Goal: Task Accomplishment & Management: Manage account settings

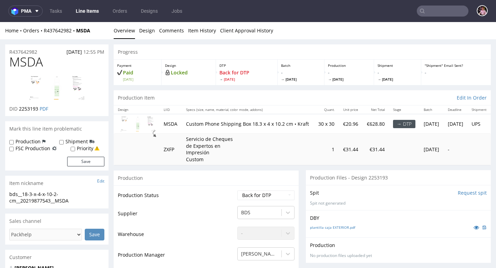
click at [435, 11] on input "text" at bounding box center [443, 11] width 52 height 11
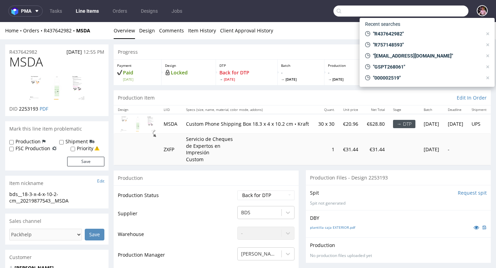
paste input "R803813966"
type input "R803813966"
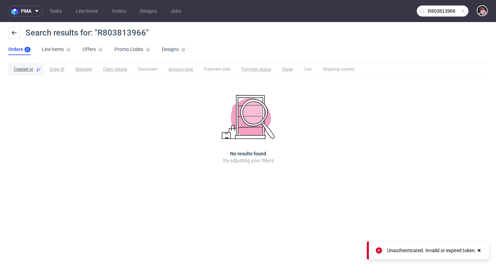
click at [454, 6] on input "R803813966" at bounding box center [443, 11] width 52 height 11
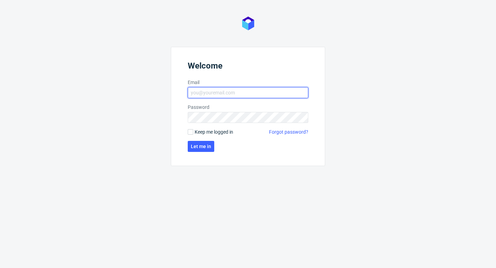
click at [236, 88] on input "Email" at bounding box center [248, 92] width 121 height 11
type input "aleks.ziemkowski@packhelp.com"
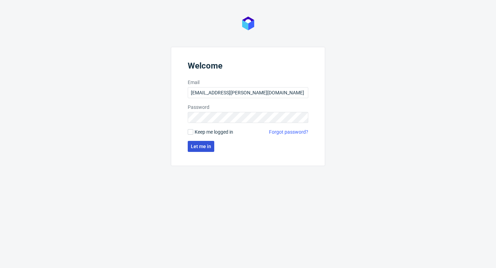
click at [204, 145] on span "Let me in" at bounding box center [201, 146] width 20 height 5
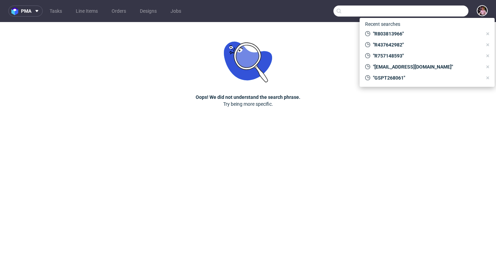
click at [457, 8] on input "text" at bounding box center [401, 11] width 135 height 11
paste input "R803813966"
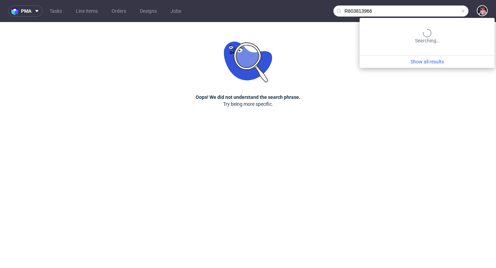
type input "R803813966"
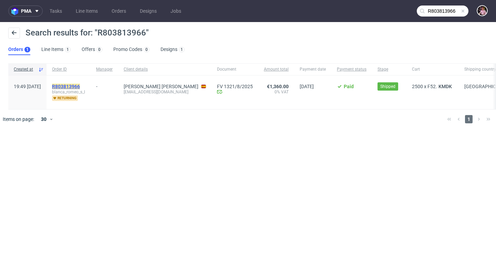
click at [80, 85] on mark "R803813966" at bounding box center [66, 87] width 28 height 6
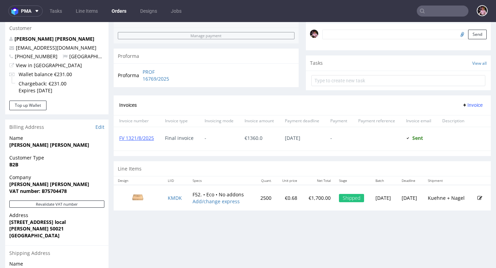
scroll to position [216, 0]
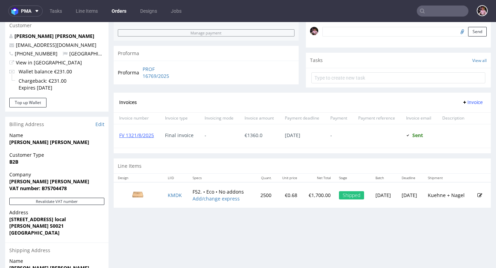
click at [179, 198] on td "KMDK" at bounding box center [176, 194] width 25 height 25
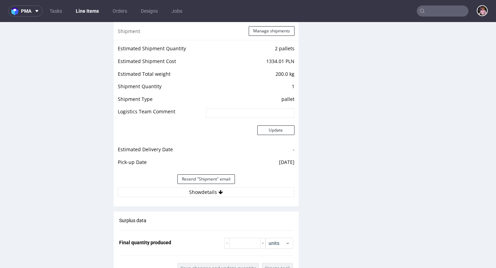
scroll to position [673, 0]
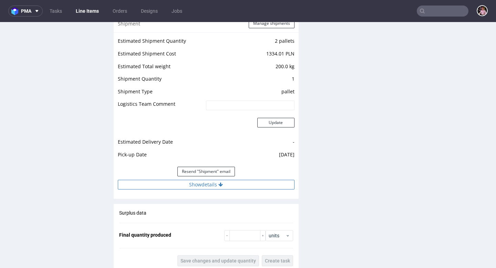
click at [220, 182] on icon at bounding box center [220, 184] width 4 height 5
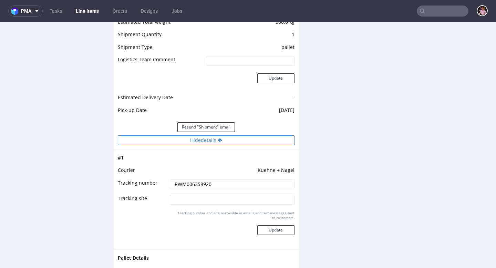
scroll to position [718, 0]
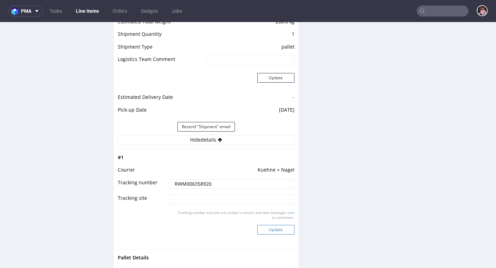
click at [277, 231] on button "Update" at bounding box center [275, 230] width 37 height 10
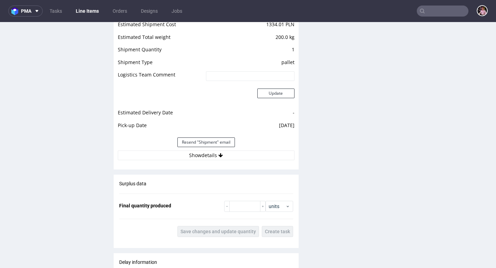
scroll to position [695, 0]
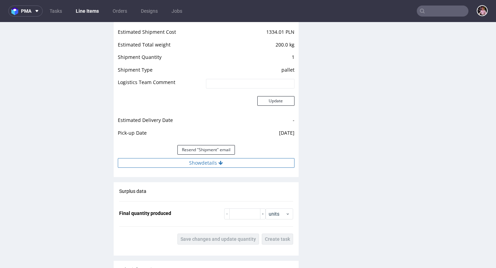
click at [225, 165] on button "Show details" at bounding box center [206, 163] width 177 height 10
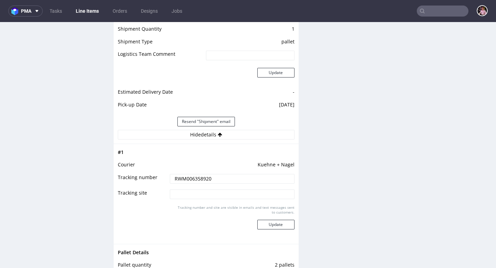
scroll to position [733, 0]
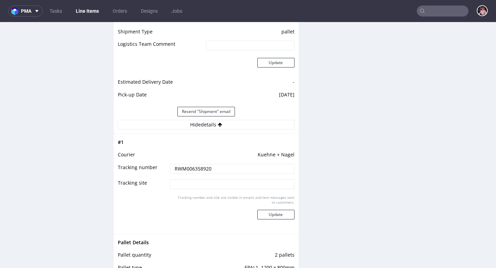
drag, startPoint x: 225, startPoint y: 174, endPoint x: 171, endPoint y: 170, distance: 54.3
click at [171, 170] on td "RWM006358920" at bounding box center [231, 171] width 126 height 16
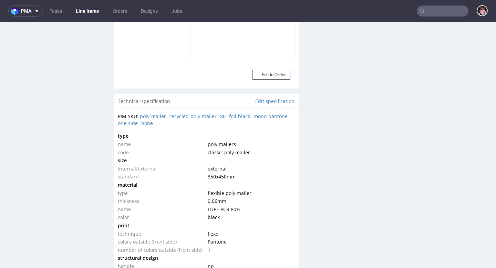
scroll to position [626, 0]
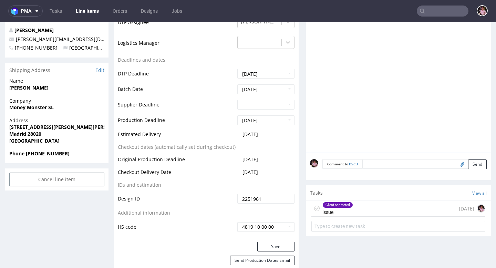
scroll to position [233, 0]
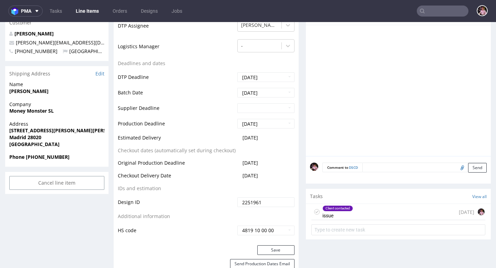
click at [402, 215] on div "Client contacted issue 5 days ago" at bounding box center [398, 212] width 174 height 16
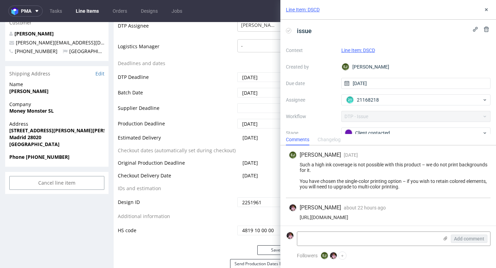
scroll to position [3, 0]
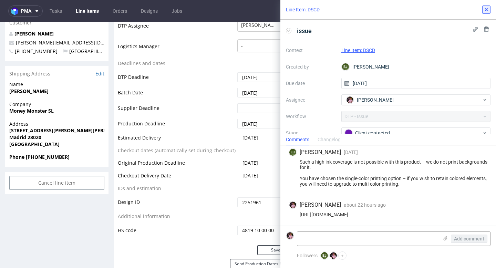
click at [486, 9] on use at bounding box center [486, 9] width 3 height 3
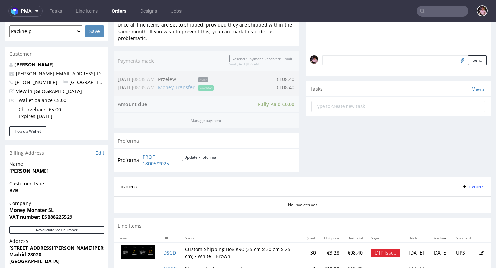
scroll to position [300, 0]
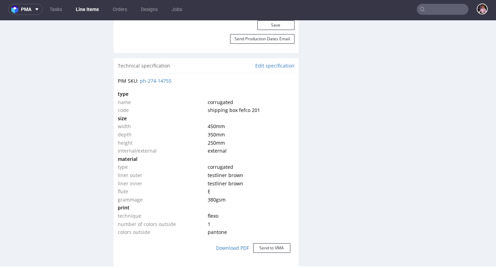
scroll to position [457, 0]
click at [272, 65] on link "Edit specification" at bounding box center [274, 65] width 39 height 7
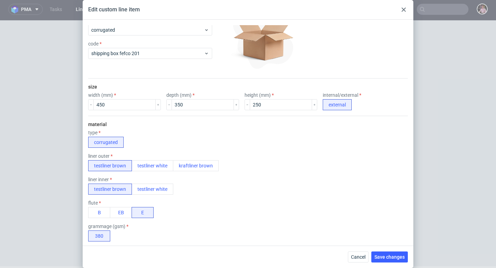
scroll to position [0, 0]
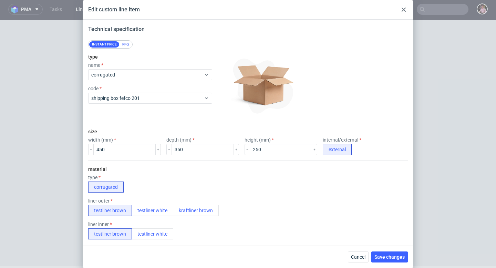
click at [402, 8] on use at bounding box center [404, 10] width 4 height 4
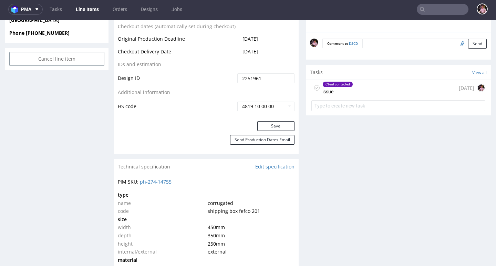
scroll to position [368, 0]
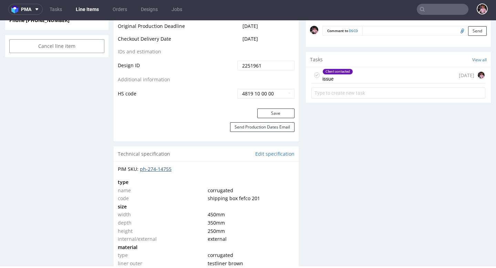
click at [169, 169] on link "ph-274-14755" at bounding box center [156, 169] width 32 height 7
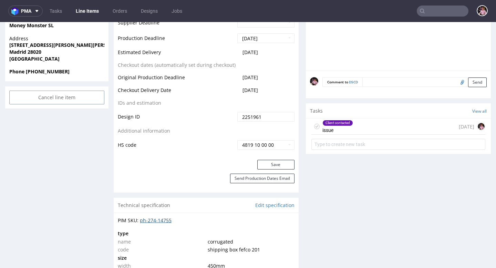
scroll to position [355, 0]
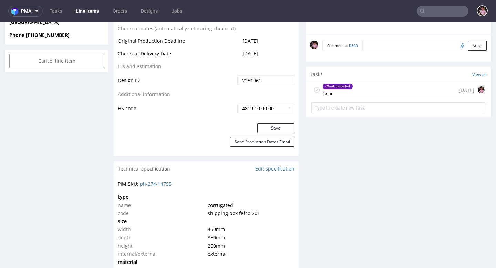
click at [381, 85] on div "Client contacted issue 5 days ago" at bounding box center [398, 90] width 174 height 16
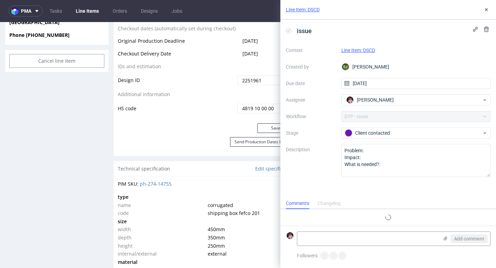
scroll to position [3, 0]
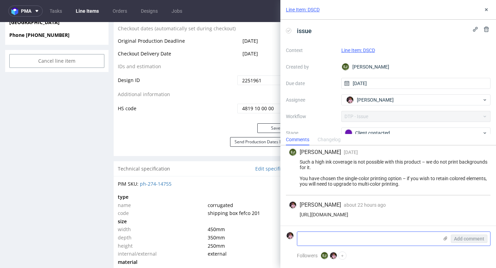
click at [359, 239] on textarea at bounding box center [367, 239] width 141 height 14
type textarea "a to nie jest multi color?"
click at [461, 236] on span "Add comment" at bounding box center [469, 238] width 30 height 5
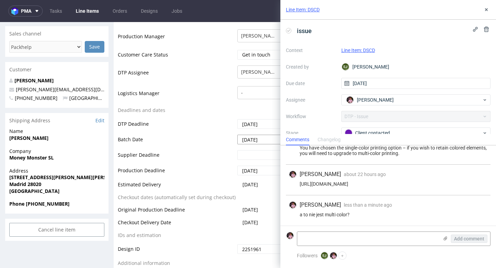
scroll to position [100, 0]
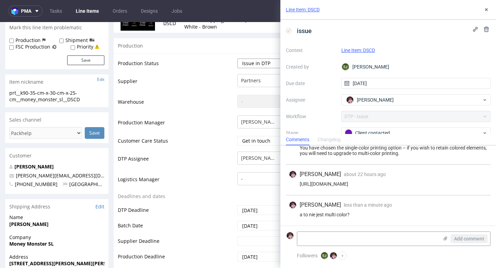
click at [256, 64] on select "Waiting for Artwork Waiting for Diecut Waiting for Mockup Waiting for DTP Waiti…" at bounding box center [265, 64] width 57 height 10
select select "back_for_dtp"
click at [237, 59] on select "Waiting for Artwork Waiting for Diecut Waiting for Mockup Waiting for DTP Waiti…" at bounding box center [265, 64] width 57 height 10
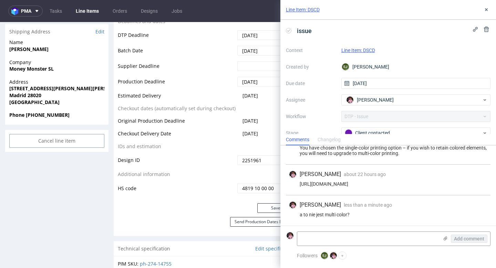
scroll to position [292, 0]
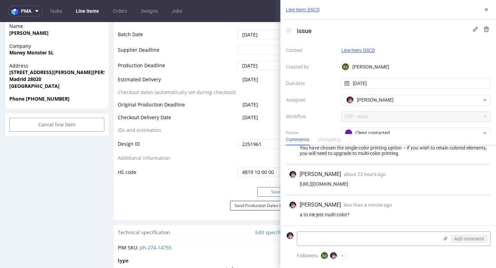
click at [266, 193] on button "Save" at bounding box center [275, 192] width 37 height 10
click at [484, 9] on icon at bounding box center [487, 10] width 6 height 6
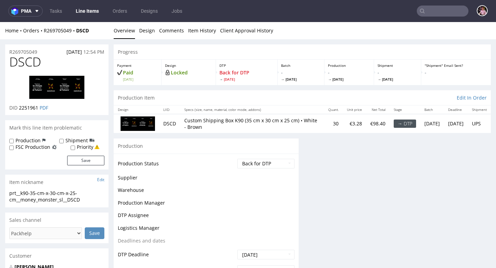
scroll to position [0, 0]
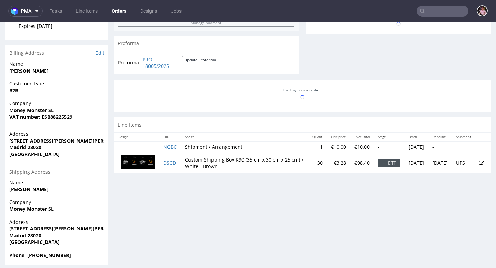
scroll to position [300, 0]
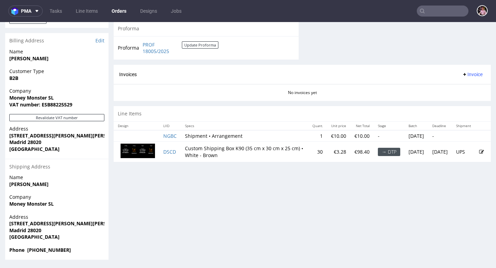
click at [479, 150] on icon at bounding box center [481, 152] width 5 height 5
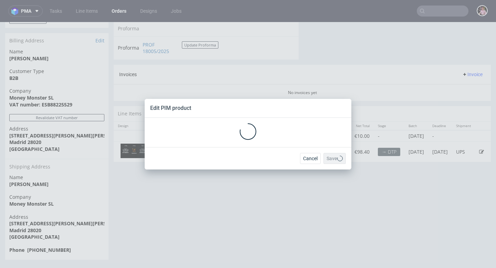
scroll to position [0, 0]
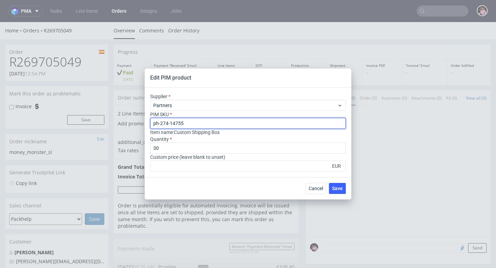
drag, startPoint x: 214, startPoint y: 123, endPoint x: 131, endPoint y: 123, distance: 83.0
click at [131, 123] on div "Edit PIM product Supplier Partners PIM SKU ph-274-14755 Item name : Custom Ship…" at bounding box center [248, 134] width 496 height 268
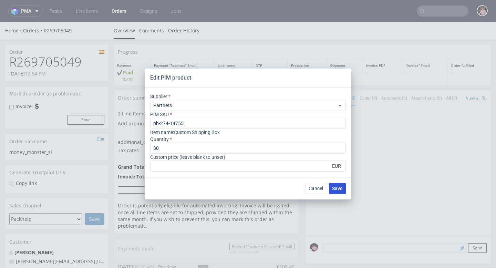
click at [338, 187] on span "Save" at bounding box center [337, 188] width 11 height 5
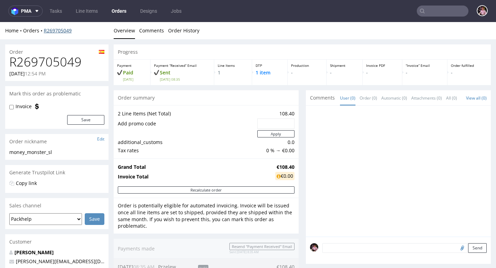
click at [59, 32] on link "R269705049" at bounding box center [58, 30] width 28 height 7
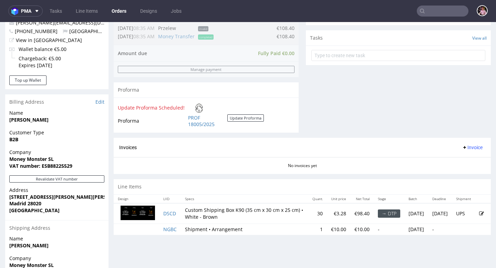
scroll to position [244, 0]
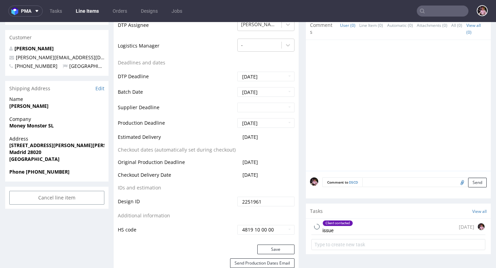
scroll to position [265, 0]
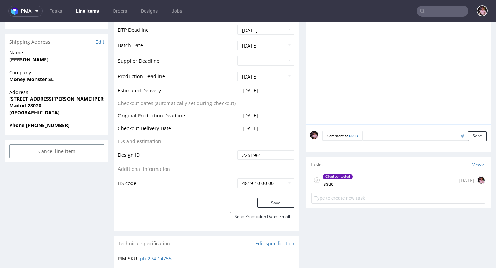
click at [372, 182] on div "Client contacted issue 5 days ago" at bounding box center [398, 180] width 174 height 16
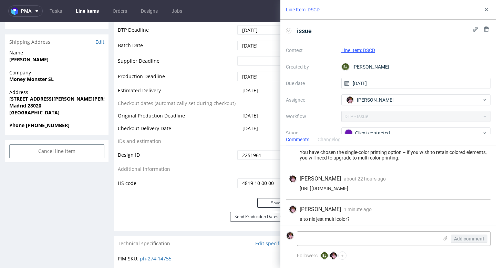
scroll to position [33, 0]
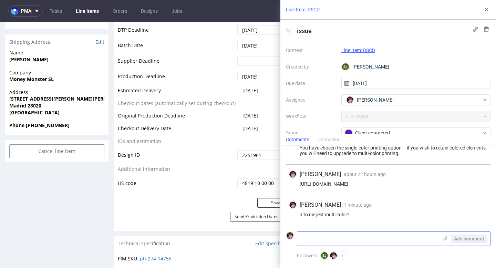
click at [328, 244] on textarea at bounding box center [367, 239] width 141 height 14
type textarea "idk zmieniłem raz jeszcze ale to jakiś bug chyba był"
click at [475, 237] on span "Add comment" at bounding box center [469, 238] width 30 height 5
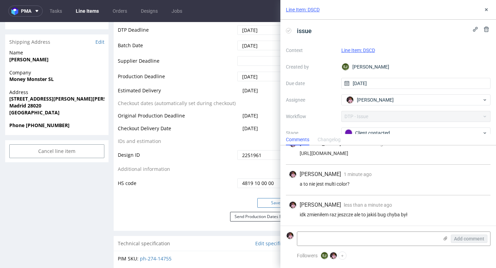
click at [267, 202] on button "Save" at bounding box center [275, 203] width 37 height 10
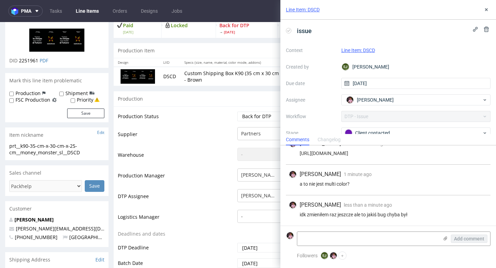
scroll to position [47, 0]
click at [326, 238] on textarea at bounding box center [367, 239] width 141 height 14
type textarea "powinno być Git"
click at [468, 238] on span "Add comment" at bounding box center [469, 238] width 30 height 5
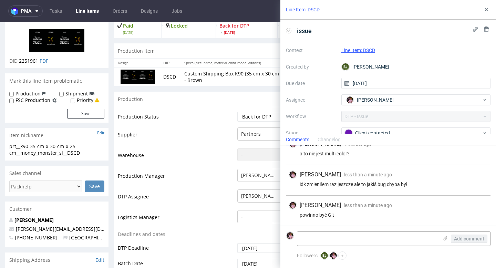
scroll to position [95, 0]
click at [487, 8] on icon at bounding box center [487, 10] width 6 height 6
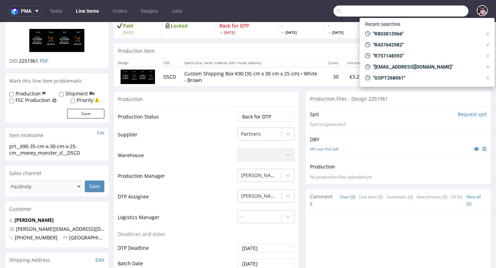
click at [436, 12] on input "text" at bounding box center [401, 11] width 135 height 11
paste input "GSES264469"
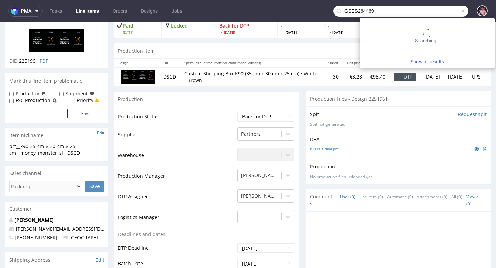
type input "GSES264469"
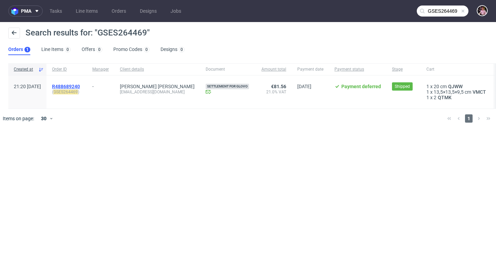
click at [80, 88] on span "R488689240" at bounding box center [66, 87] width 28 height 6
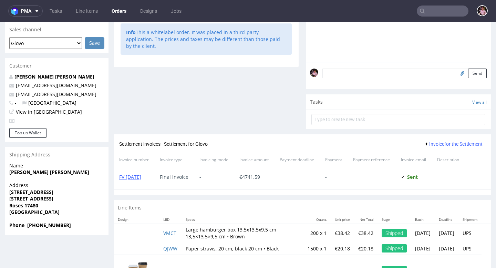
scroll to position [212, 0]
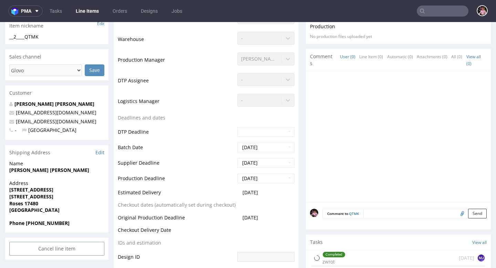
scroll to position [299, 0]
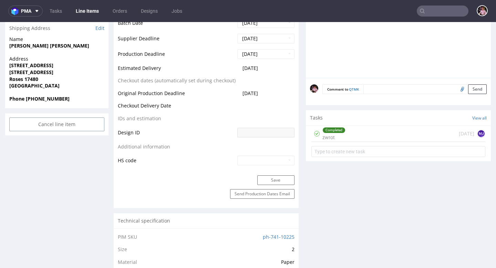
click at [367, 130] on div "Completed zwrot 12 days ago MJ" at bounding box center [398, 134] width 174 height 16
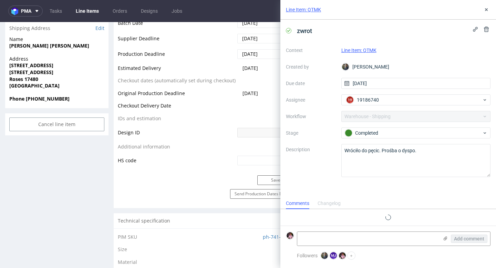
scroll to position [11, 0]
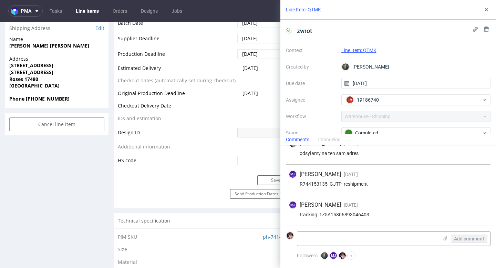
click at [357, 215] on div "tracking: 1Z5A15806893046403" at bounding box center [388, 215] width 199 height 6
copy div "1Z5A15806893046403"
click at [487, 8] on icon at bounding box center [487, 10] width 6 height 6
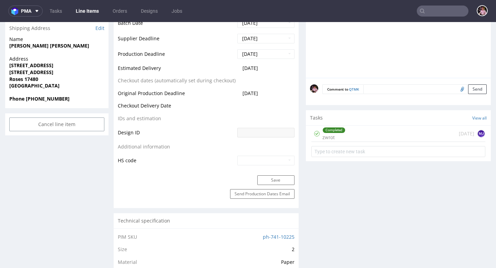
click at [443, 12] on input "text" at bounding box center [443, 11] width 52 height 11
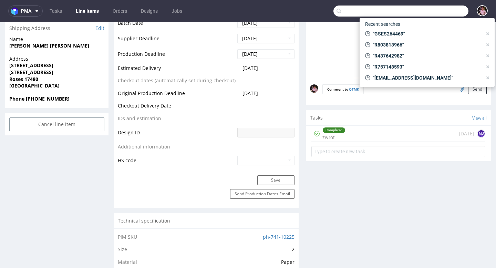
paste input "R401396268"
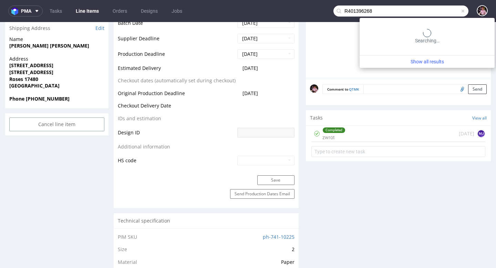
type input "R401396268"
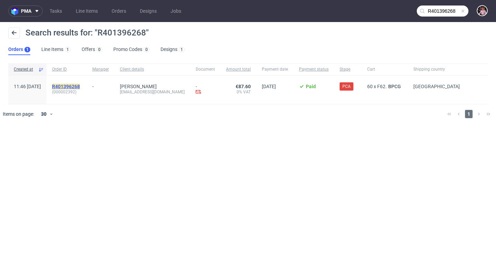
click at [76, 85] on mark "R401396268" at bounding box center [66, 87] width 28 height 6
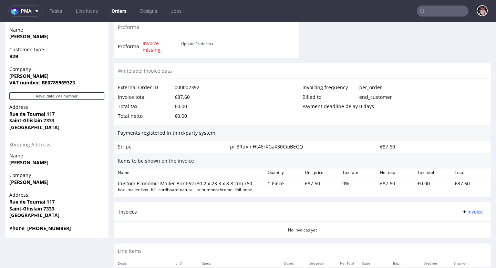
scroll to position [335, 0]
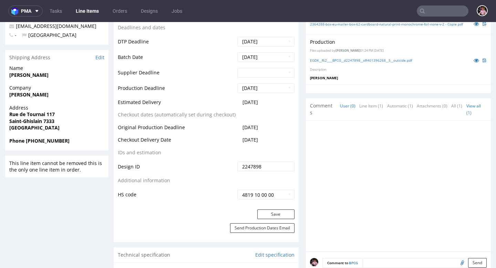
scroll to position [339, 0]
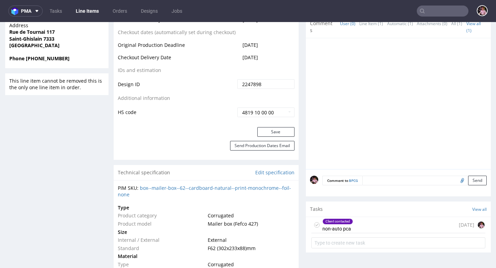
click at [382, 233] on div "Client contacted non-auto pca [DATE]" at bounding box center [398, 225] width 174 height 16
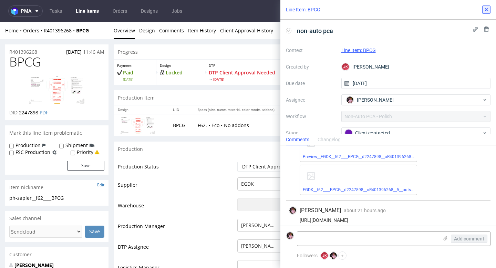
click at [486, 9] on use at bounding box center [486, 9] width 3 height 3
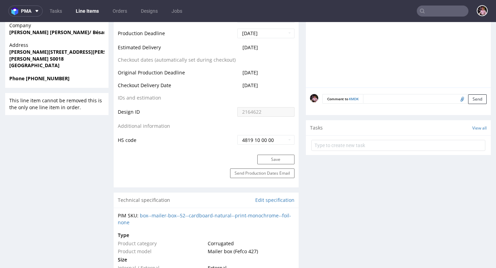
scroll to position [193, 0]
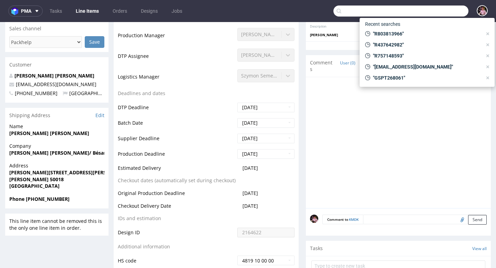
click at [449, 14] on input "text" at bounding box center [401, 11] width 135 height 11
paste input "GSES264469"
type input "GSES264469"
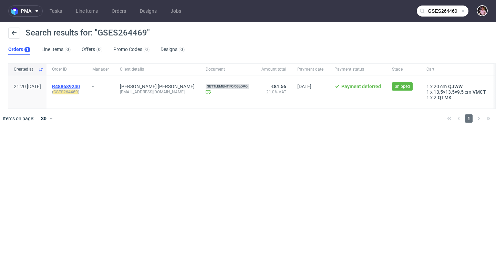
click at [80, 87] on span "R488689240" at bounding box center [66, 87] width 28 height 6
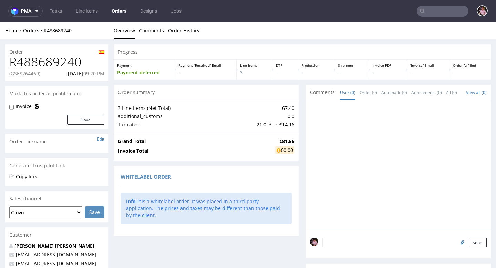
scroll to position [212, 0]
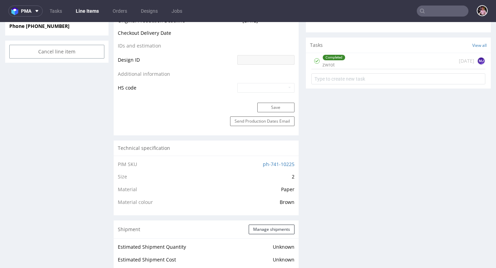
scroll to position [355, 0]
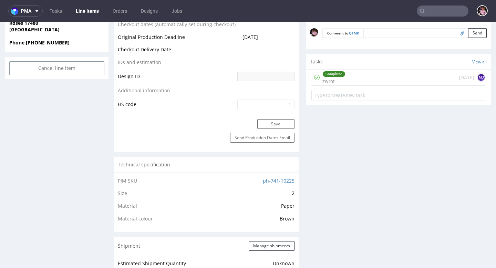
click at [397, 75] on div "Completed zwrot [DATE] MJ" at bounding box center [398, 78] width 174 height 16
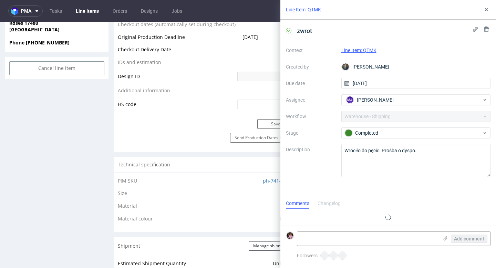
scroll to position [11, 0]
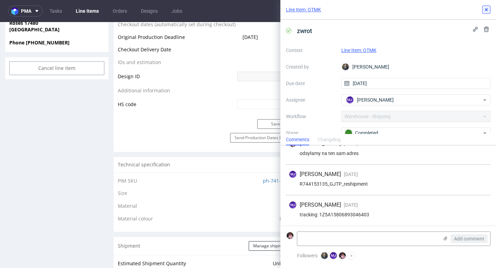
click at [483, 8] on button at bounding box center [486, 10] width 8 height 8
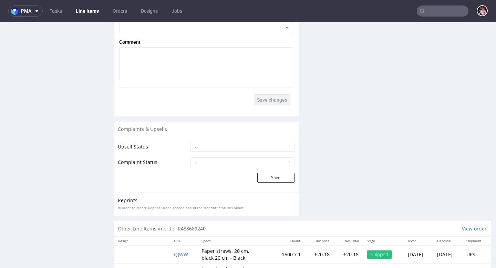
scroll to position [923, 0]
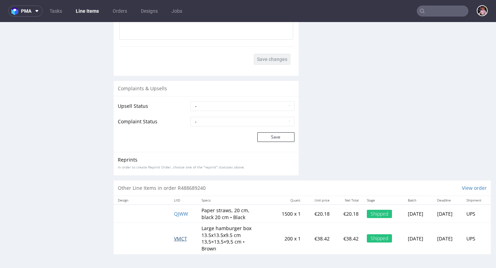
click at [177, 237] on span "VMCT" at bounding box center [180, 238] width 13 height 7
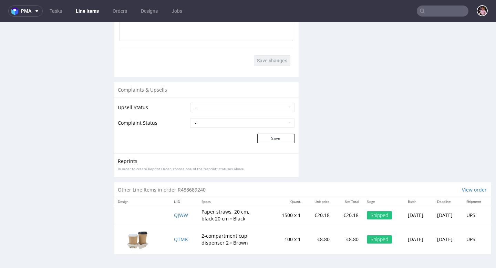
scroll to position [2, 0]
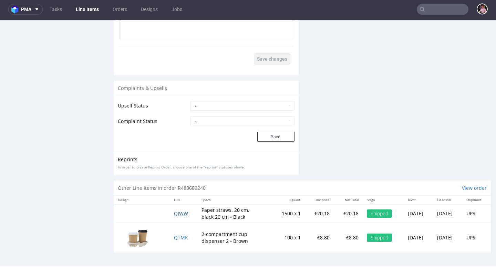
click at [181, 213] on span "QJWW" at bounding box center [181, 213] width 14 height 7
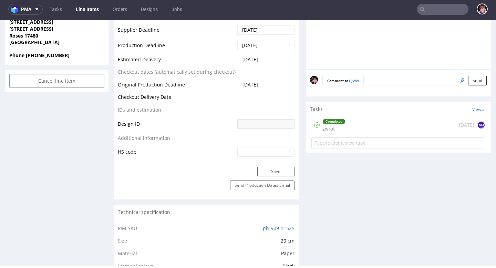
scroll to position [289, 0]
click at [377, 126] on div "Completed zwrot 12 days ago MJ" at bounding box center [398, 124] width 174 height 16
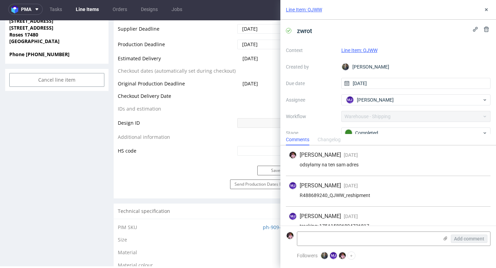
scroll to position [11, 0]
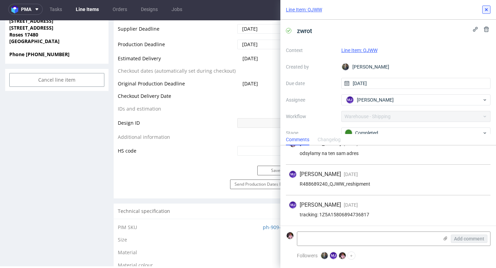
click at [486, 10] on use at bounding box center [486, 9] width 3 height 3
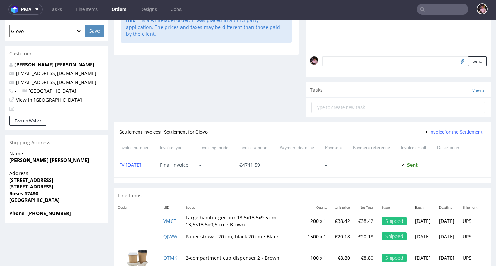
scroll to position [212, 0]
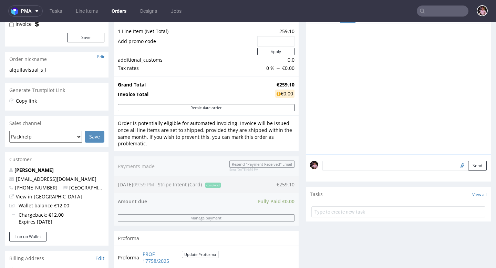
scroll to position [122, 0]
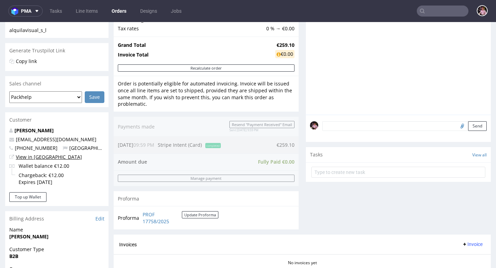
click at [38, 156] on link "View in [GEOGRAPHIC_DATA]" at bounding box center [49, 157] width 66 height 7
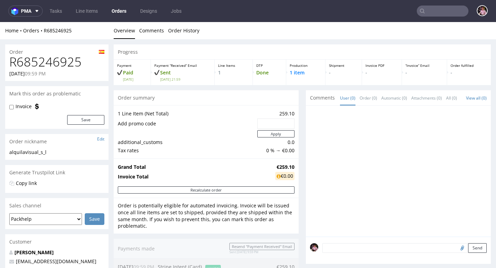
click at [69, 62] on h1 "R685246925" at bounding box center [56, 62] width 95 height 14
copy h1 "R685246925"
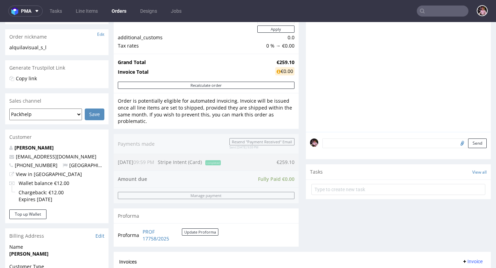
scroll to position [300, 0]
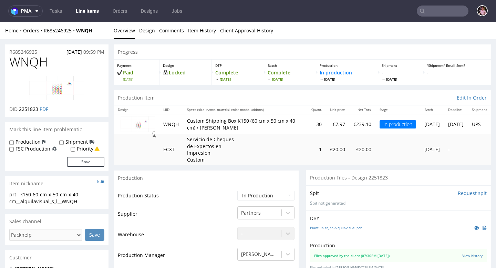
click at [441, 11] on input "text" at bounding box center [443, 11] width 52 height 11
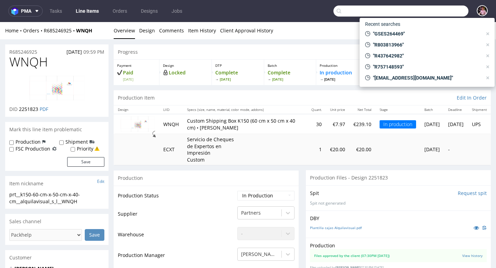
paste input "[PERSON_NAME][EMAIL_ADDRESS][DOMAIN_NAME]"
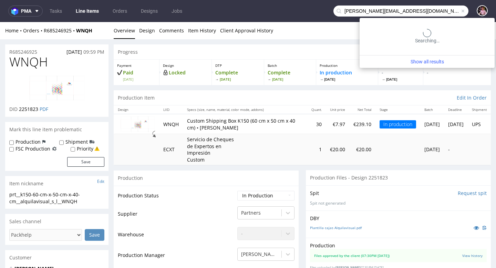
type input "[PERSON_NAME][EMAIL_ADDRESS][DOMAIN_NAME]"
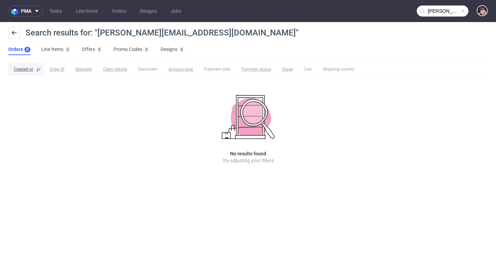
click at [464, 11] on span at bounding box center [463, 11] width 6 height 6
click at [455, 11] on input "text" at bounding box center [443, 11] width 52 height 11
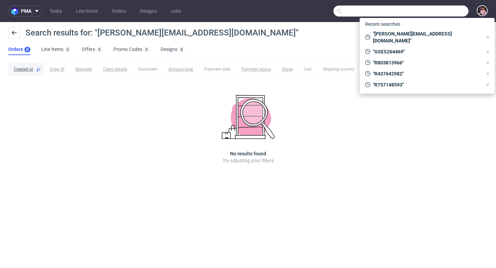
paste input "R561293152"
type input "R561293152"
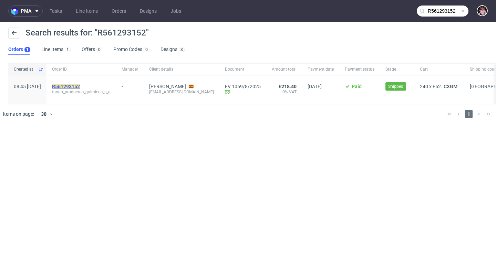
click at [80, 85] on mark "R561293152" at bounding box center [66, 87] width 28 height 6
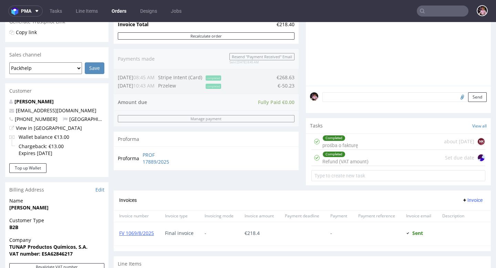
scroll to position [151, 0]
click at [408, 166] on div "Completed Refund (VAT amount) Set due date" at bounding box center [398, 158] width 174 height 16
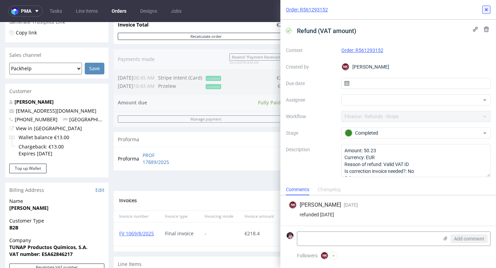
click at [484, 9] on icon at bounding box center [487, 10] width 6 height 6
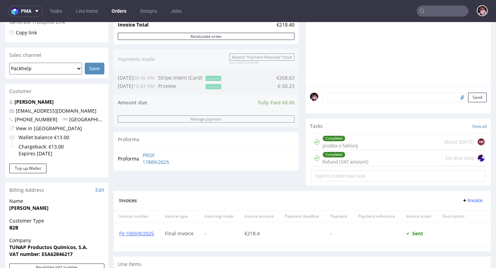
click at [388, 150] on div "Completed prośba o fakturę about 1 month ago NK" at bounding box center [398, 142] width 174 height 16
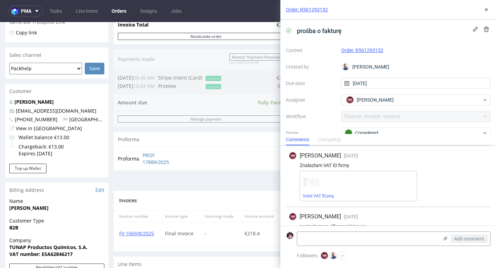
scroll to position [72, 0]
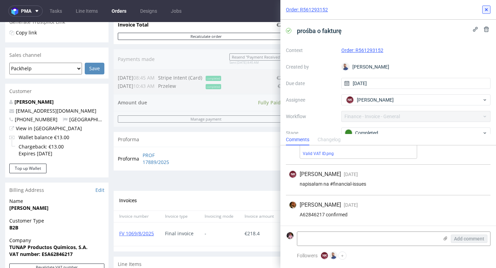
click at [486, 9] on use at bounding box center [486, 9] width 3 height 3
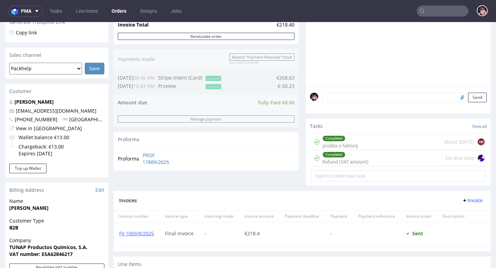
click at [378, 166] on div "Completed Refund (VAT amount) Set due date" at bounding box center [398, 158] width 174 height 16
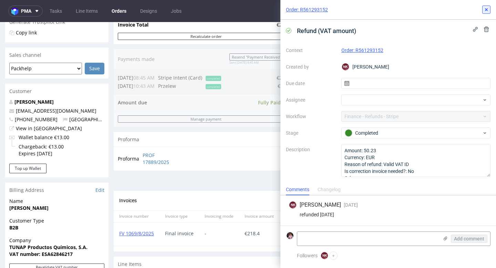
click at [488, 8] on icon at bounding box center [487, 10] width 6 height 6
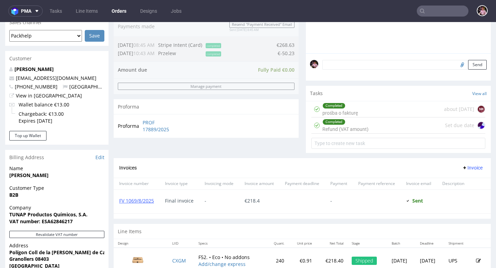
scroll to position [187, 0]
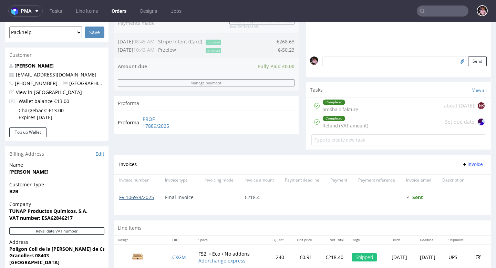
click at [141, 201] on link "FV 1069/8/2025" at bounding box center [136, 197] width 35 height 7
click at [446, 13] on input "text" at bounding box center [443, 11] width 52 height 11
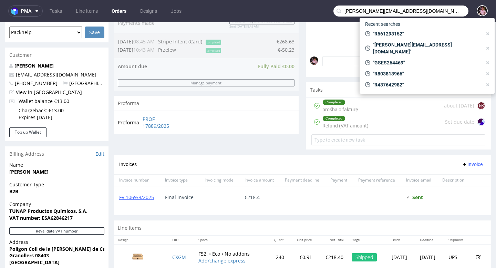
type input "damianarenasguillem@gmail.com"
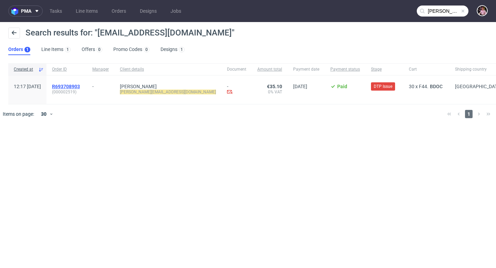
click at [80, 85] on span "R693708903" at bounding box center [66, 87] width 28 height 6
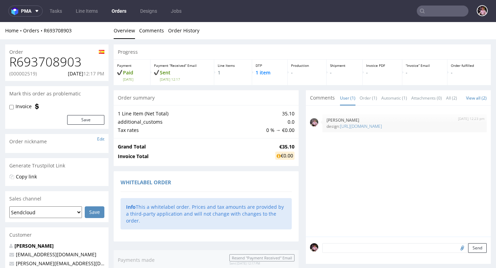
click at [429, 10] on input "text" at bounding box center [443, 11] width 52 height 11
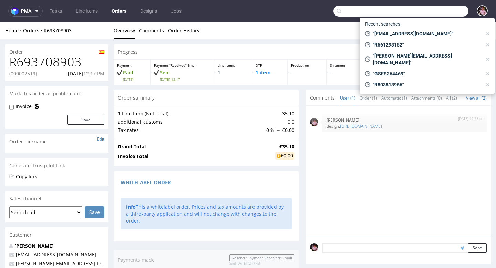
paste input "R437642982"
type input "R437642982"
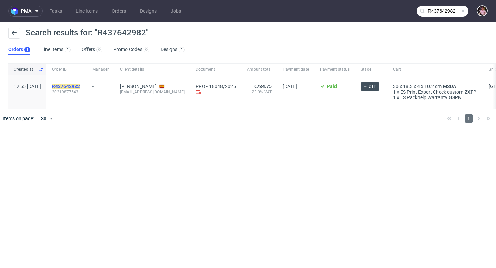
click at [80, 85] on mark "R437642982" at bounding box center [66, 87] width 28 height 6
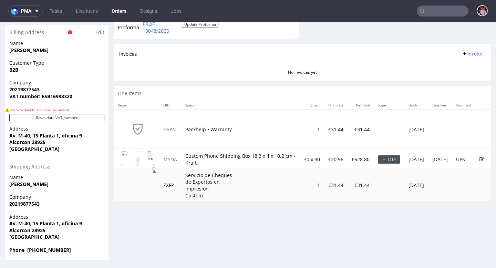
scroll to position [2, 0]
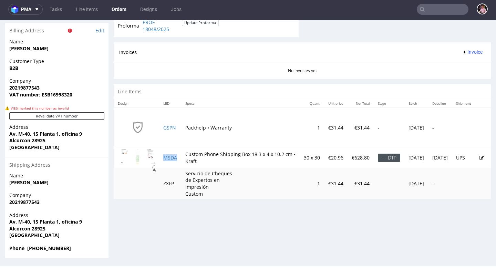
click at [180, 157] on td "MSDA" at bounding box center [170, 157] width 22 height 21
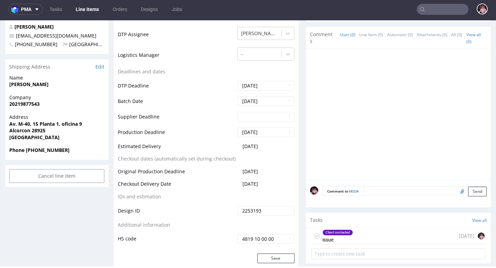
scroll to position [310, 0]
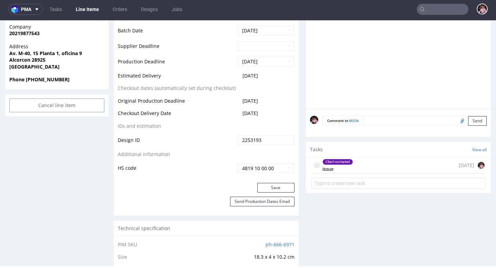
click at [386, 161] on div "Client contacted issue 4 days ago" at bounding box center [398, 165] width 174 height 16
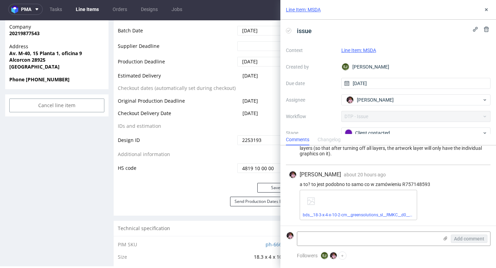
scroll to position [136, 0]
click at [490, 8] on button at bounding box center [486, 10] width 8 height 8
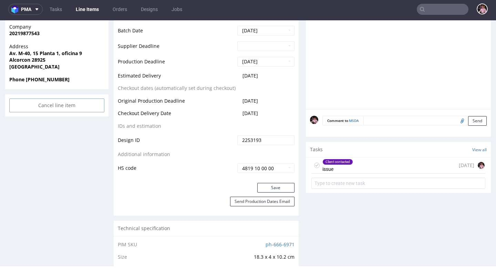
click at [429, 12] on input "text" at bounding box center [443, 9] width 52 height 11
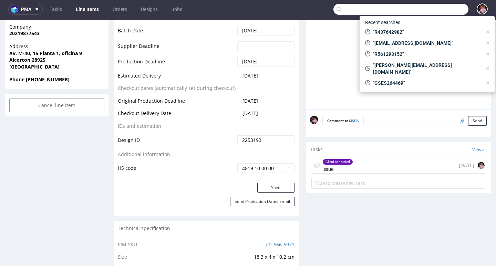
paste input "GSES267428"
type input "GSES267428"
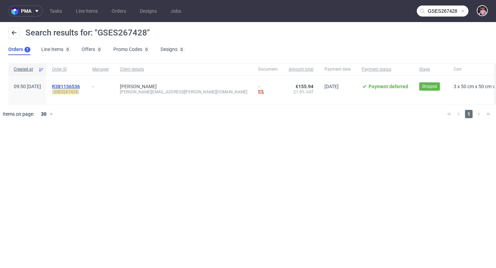
click at [80, 86] on span "R381156536" at bounding box center [66, 87] width 28 height 6
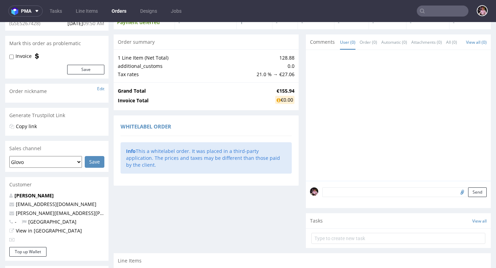
scroll to position [144, 0]
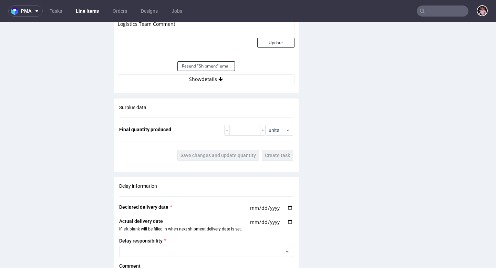
scroll to position [642, 0]
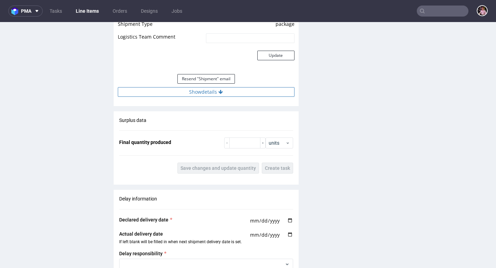
click at [222, 91] on button "Show details" at bounding box center [206, 92] width 177 height 10
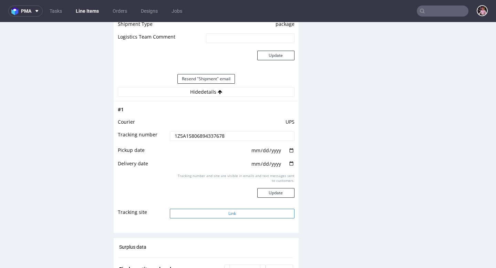
click at [225, 216] on button "Link" at bounding box center [232, 214] width 124 height 10
click at [437, 12] on input "text" at bounding box center [443, 11] width 52 height 11
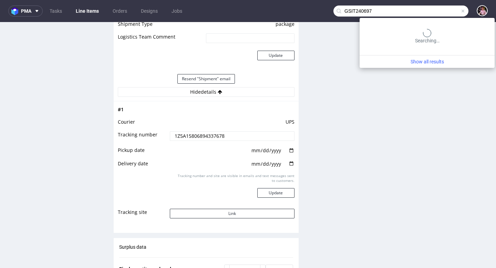
type input "GSIT240697"
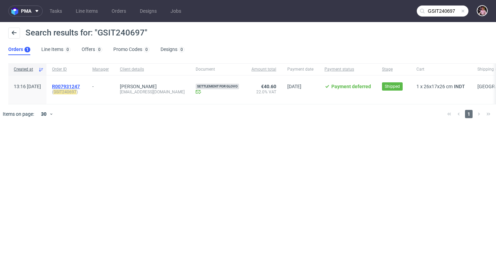
click at [80, 84] on span "R007931247" at bounding box center [66, 87] width 28 height 6
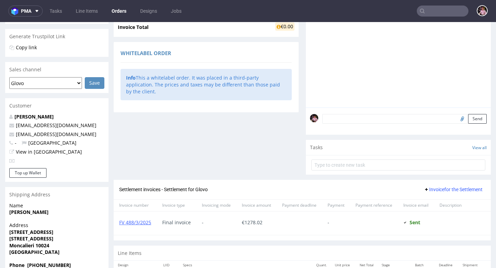
scroll to position [176, 0]
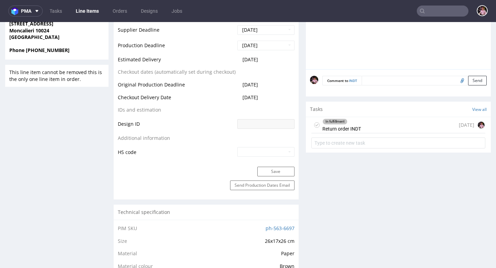
scroll to position [296, 0]
click at [404, 125] on div "In fulfillment Return order INDT 6 months ago" at bounding box center [398, 124] width 174 height 16
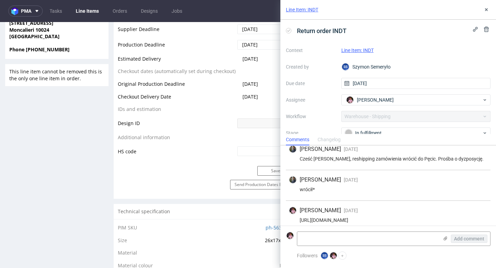
scroll to position [109, 0]
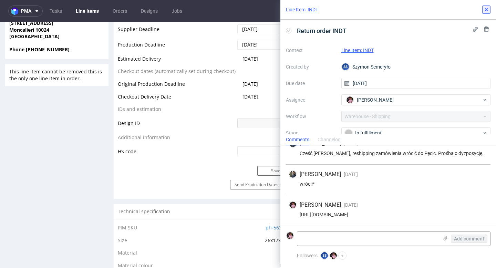
click at [487, 10] on use at bounding box center [486, 9] width 3 height 3
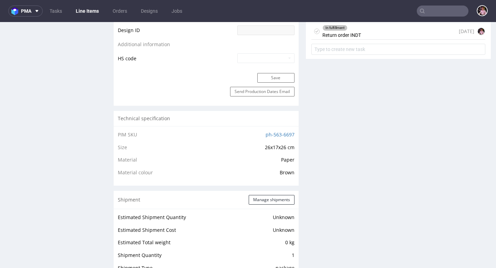
scroll to position [501, 0]
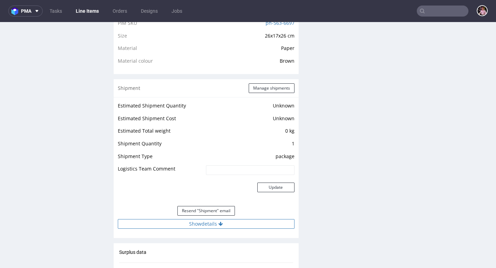
click button "Show details"
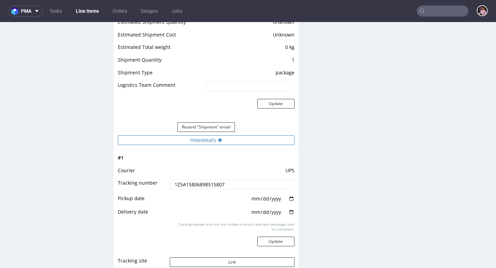
scroll to position [659, 0]
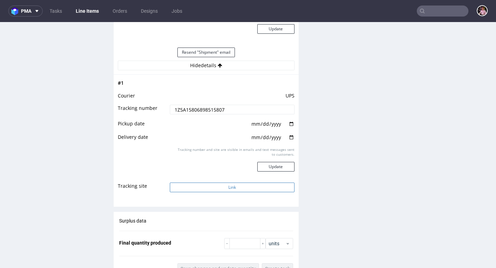
click button "Link"
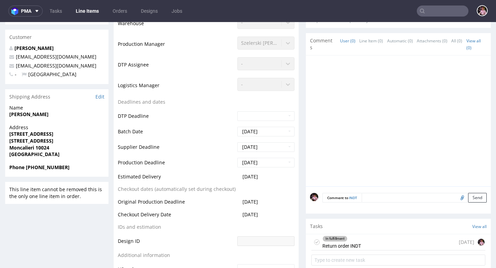
scroll to position [198, 0]
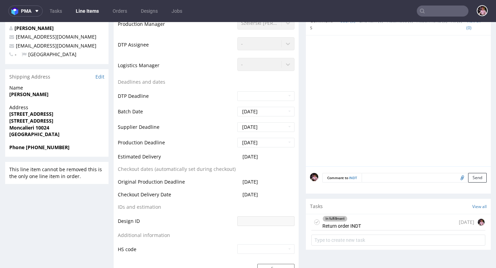
click at [393, 225] on div "In fulfillment Return order INDT 6 months ago" at bounding box center [398, 222] width 174 height 16
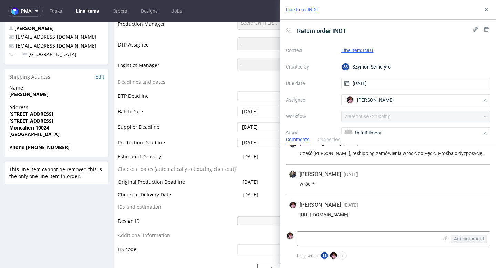
scroll to position [109, 0]
click at [368, 212] on div "https://app-eu1.hubspot.com/contacts/25600958/record/0-5/104066898161/?interact…" at bounding box center [388, 215] width 199 height 6
copy div "https://app-eu1.hubspot.com/contacts/25600958/record/0-5/104066898161/?interact…"
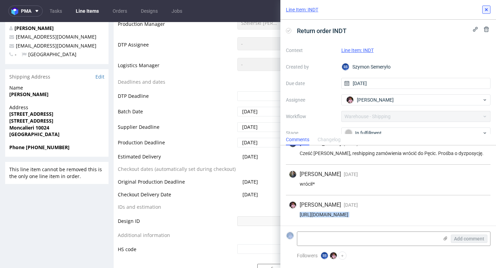
click at [487, 7] on button at bounding box center [486, 10] width 8 height 8
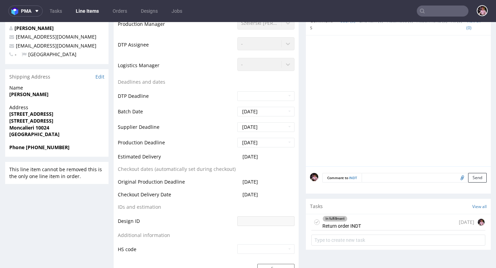
click at [438, 10] on input "text" at bounding box center [443, 11] width 52 height 11
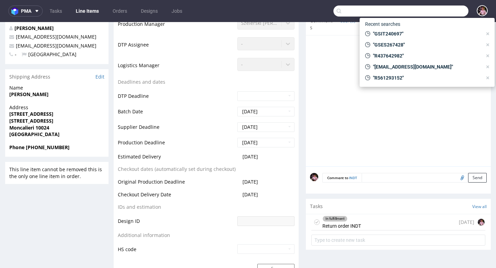
paste input "GSES250266"
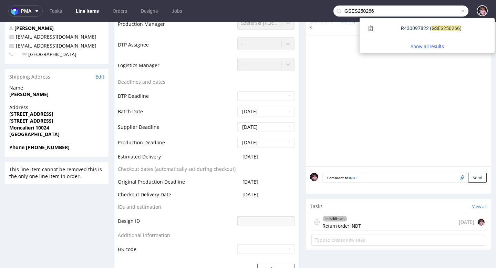
type input "GSES250266"
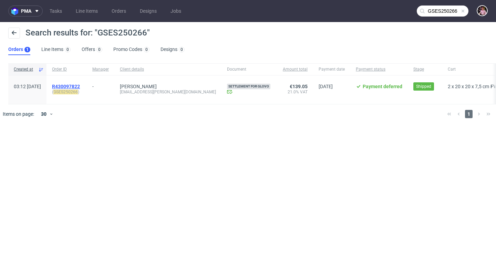
click at [80, 89] on span "R430097822" at bounding box center [66, 87] width 28 height 6
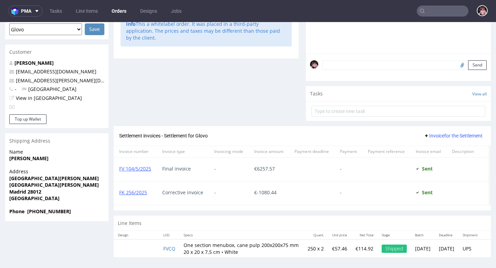
scroll to position [200, 0]
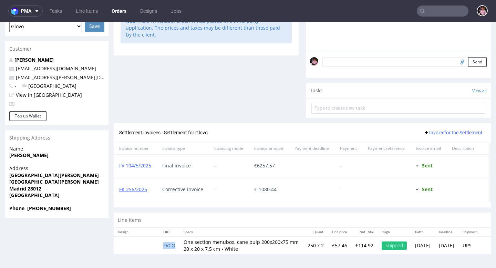
click at [171, 244] on link "FVCQ" at bounding box center [169, 245] width 12 height 7
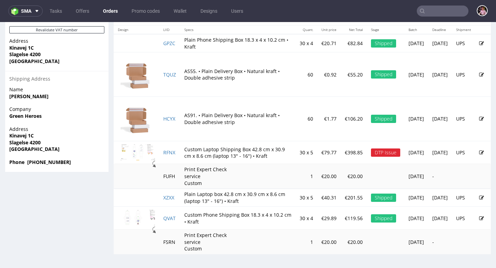
scroll to position [392, 0]
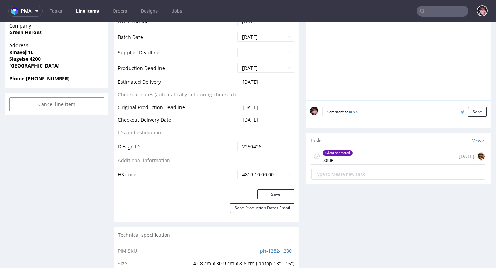
scroll to position [321, 0]
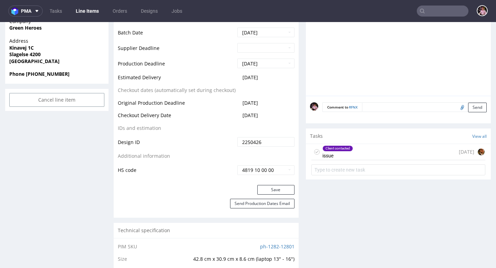
click at [423, 154] on div "Client contacted issue 7 days ago" at bounding box center [398, 152] width 174 height 16
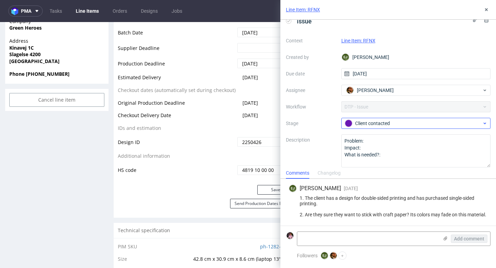
scroll to position [15, 0]
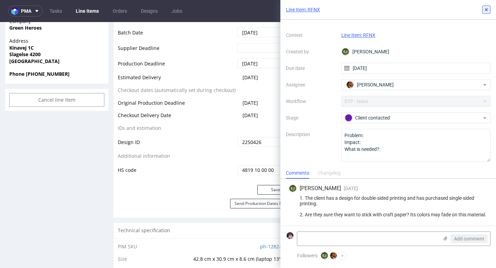
click at [482, 9] on button at bounding box center [486, 10] width 8 height 8
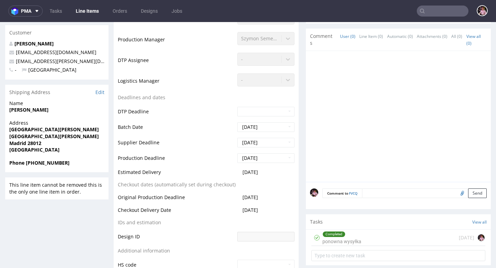
scroll to position [311, 0]
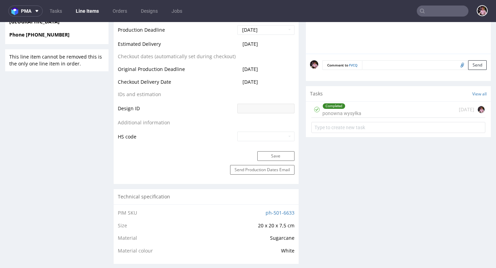
click at [382, 111] on div "Completed ponowna wysyłka [DATE]" at bounding box center [398, 110] width 174 height 16
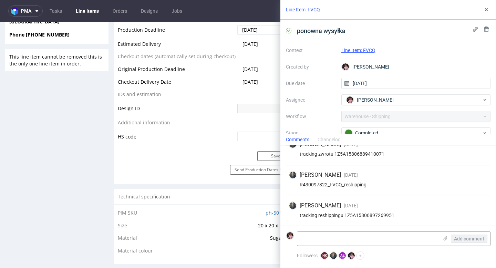
scroll to position [42, 0]
click at [487, 10] on icon at bounding box center [487, 10] width 6 height 6
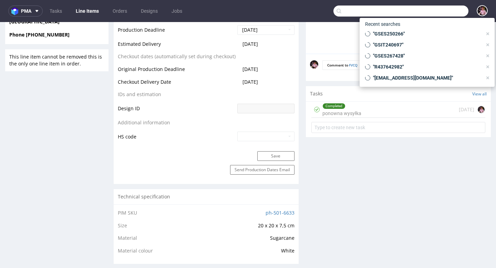
click at [451, 14] on input "text" at bounding box center [401, 11] width 135 height 11
paste input "GSES251124"
type input "GSES251124"
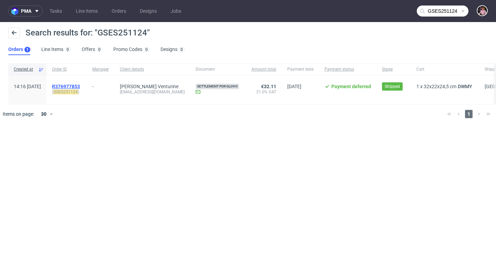
click at [80, 86] on span "R376977853" at bounding box center [66, 87] width 28 height 6
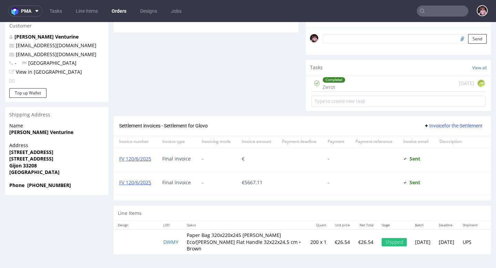
scroll to position [2, 0]
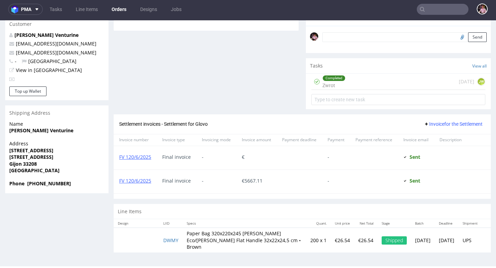
click at [352, 81] on div "Completed Zwrot 3 months ago JW" at bounding box center [398, 82] width 174 height 16
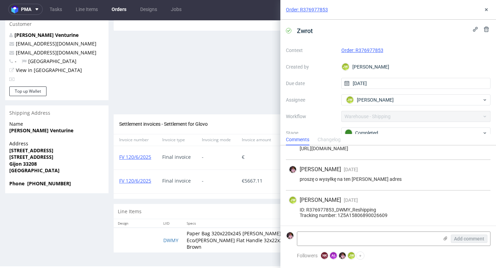
scroll to position [17, 0]
click at [483, 12] on button at bounding box center [486, 10] width 8 height 8
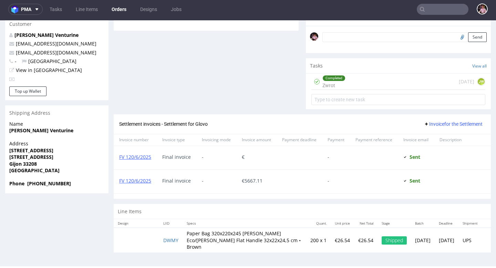
click at [443, 7] on input "text" at bounding box center [443, 9] width 52 height 11
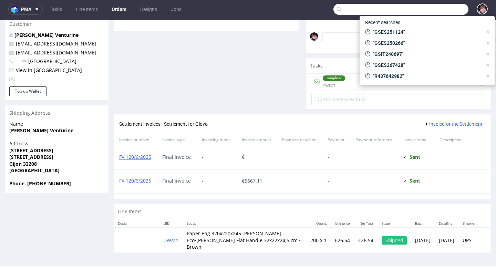
paste input "R437642982"
type input "R437642982"
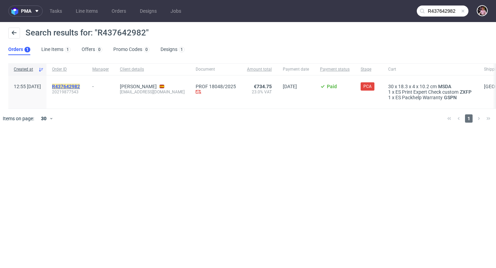
click at [80, 84] on mark "R437642982" at bounding box center [66, 87] width 28 height 6
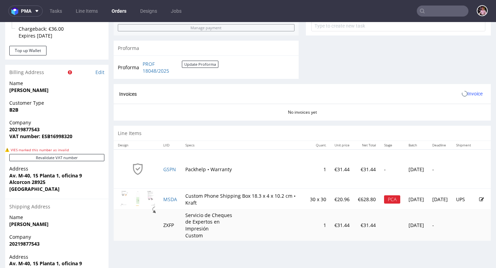
scroll to position [328, 0]
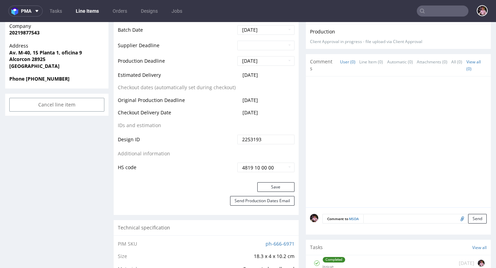
scroll to position [393, 0]
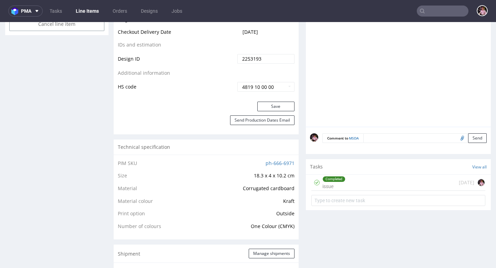
click at [396, 191] on div "Completed issue 4 days ago" at bounding box center [398, 183] width 174 height 16
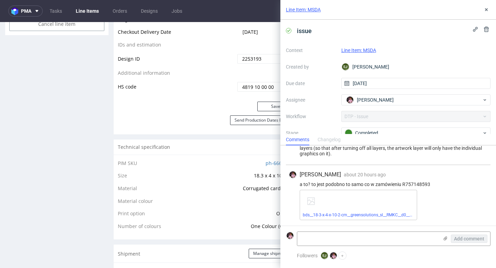
scroll to position [136, 0]
click at [488, 7] on icon at bounding box center [487, 10] width 6 height 6
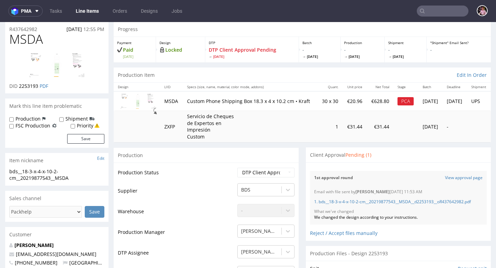
scroll to position [30, 0]
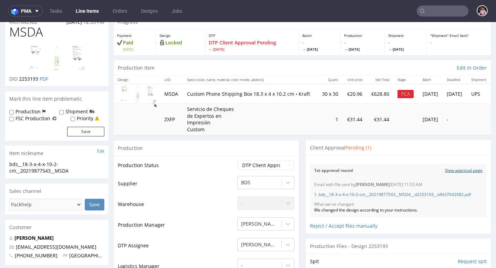
click at [465, 171] on link "View approval page" at bounding box center [464, 171] width 38 height 6
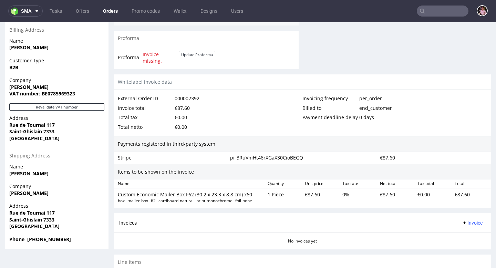
scroll to position [335, 0]
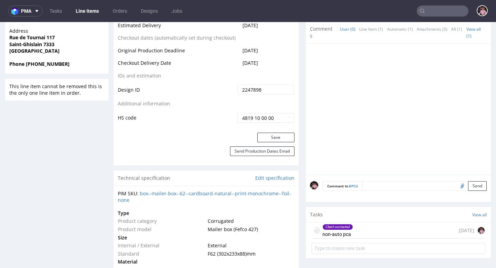
scroll to position [369, 0]
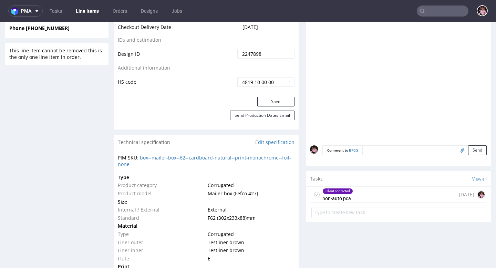
click at [382, 203] on div "Client contacted non-auto pca [DATE]" at bounding box center [398, 195] width 174 height 16
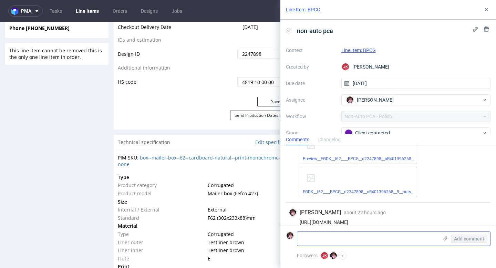
click at [344, 244] on textarea at bounding box center [367, 239] width 141 height 14
paste textarea "Ok I want to keep the kraft background. I can change the print colour to get a …"
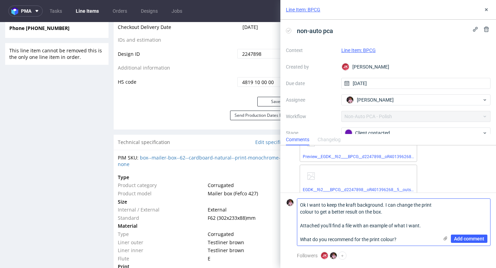
scroll to position [0, 0]
type textarea "Ok I want to keep the kraft background. I can change the print colour to get a …"
click at [445, 236] on icon at bounding box center [446, 239] width 6 height 6
click at [0, 0] on input "file" at bounding box center [0, 0] width 0 height 0
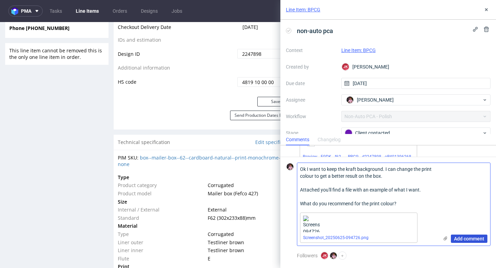
click at [462, 238] on span "Add comment" at bounding box center [469, 238] width 30 height 5
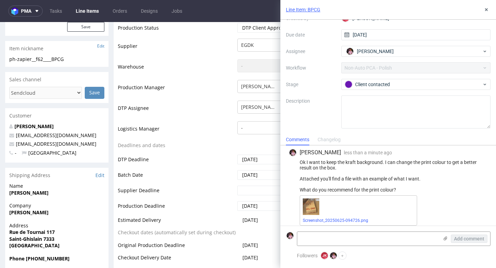
scroll to position [74, 0]
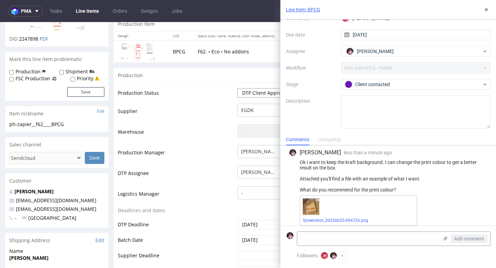
click at [256, 96] on select "Waiting for Artwork Waiting for Diecut Waiting for Mockup Waiting for DTP Waiti…" at bounding box center [265, 93] width 57 height 10
select select "back_for_dtp"
click at [237, 88] on select "Waiting for Artwork Waiting for Diecut Waiting for Mockup Waiting for DTP Waiti…" at bounding box center [265, 93] width 57 height 10
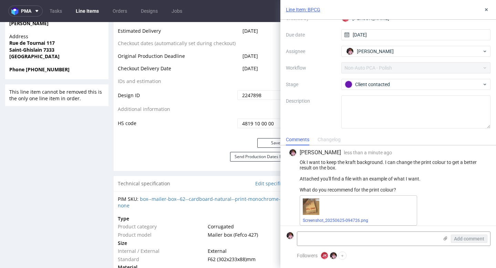
scroll to position [363, 0]
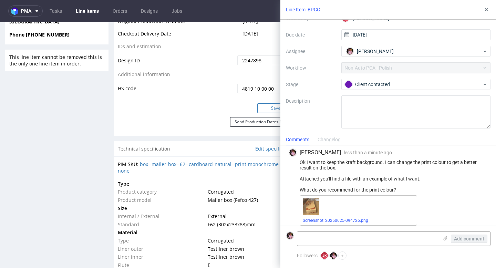
click at [262, 107] on button "Save" at bounding box center [275, 108] width 37 height 10
click at [488, 8] on icon at bounding box center [487, 10] width 6 height 6
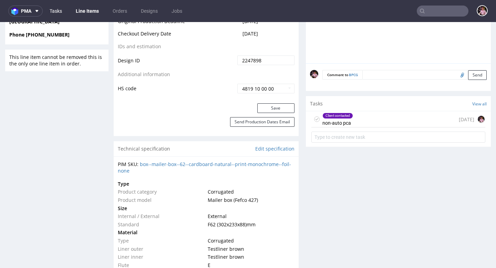
click at [51, 7] on link "Tasks" at bounding box center [55, 11] width 21 height 11
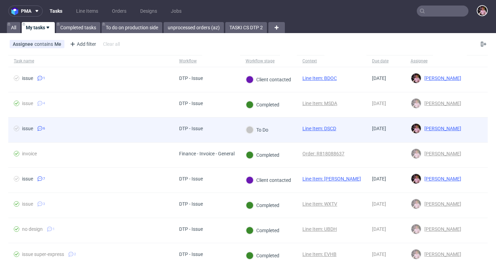
click at [222, 124] on div "DTP - Issue" at bounding box center [207, 130] width 67 height 25
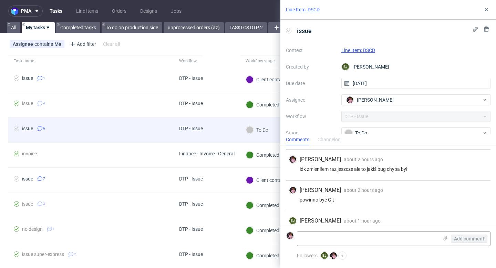
scroll to position [125, 0]
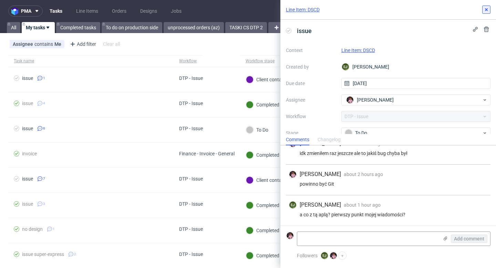
click at [484, 12] on button at bounding box center [486, 10] width 8 height 8
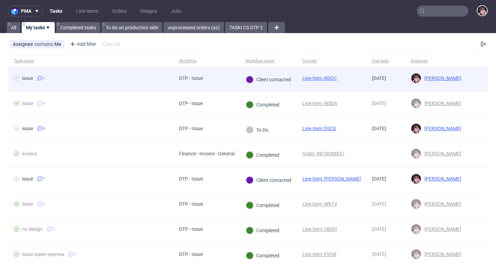
click at [246, 83] on div "Client contacted" at bounding box center [268, 79] width 57 height 25
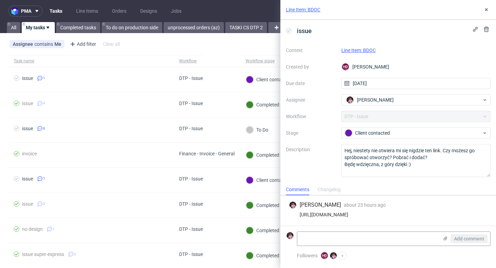
click at [493, 9] on div "Line Item: BDOC" at bounding box center [388, 10] width 216 height 20
click at [488, 8] on icon at bounding box center [487, 10] width 6 height 6
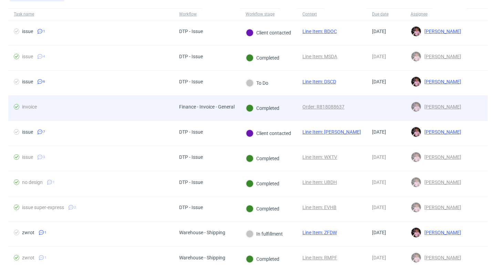
scroll to position [59, 0]
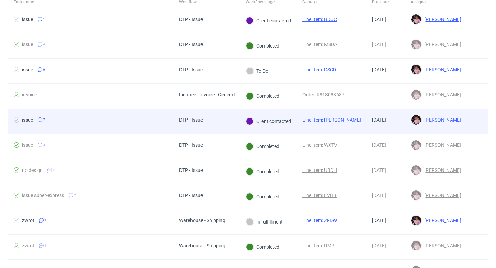
click at [190, 124] on span "DTP - Issue" at bounding box center [191, 121] width 24 height 8
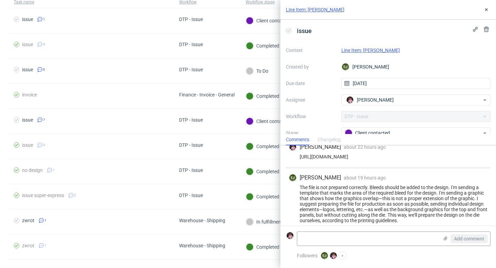
scroll to position [214, 0]
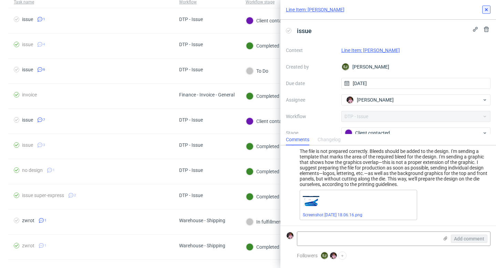
click at [488, 6] on button at bounding box center [486, 10] width 8 height 8
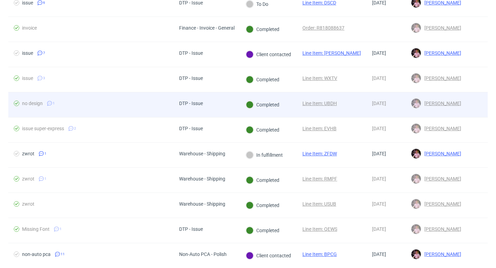
scroll to position [126, 0]
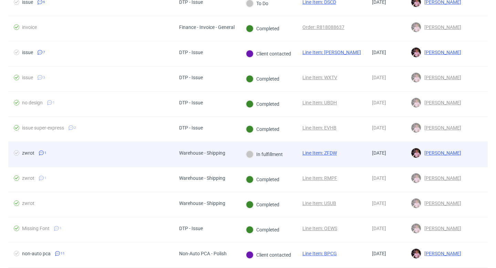
click at [228, 153] on div "Warehouse - Shipping" at bounding box center [202, 154] width 57 height 25
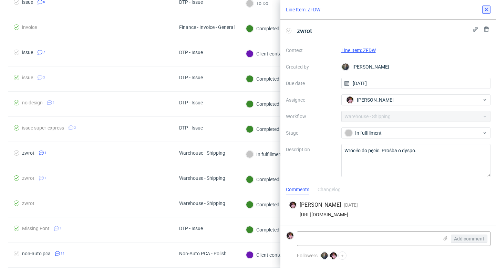
click at [487, 6] on button at bounding box center [486, 10] width 8 height 8
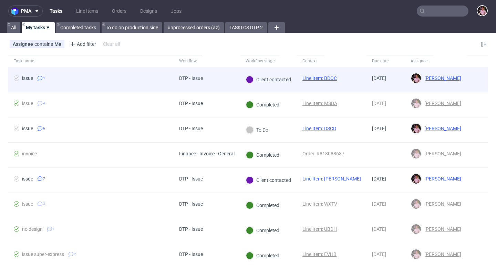
click at [246, 90] on div "Client contacted" at bounding box center [268, 79] width 57 height 25
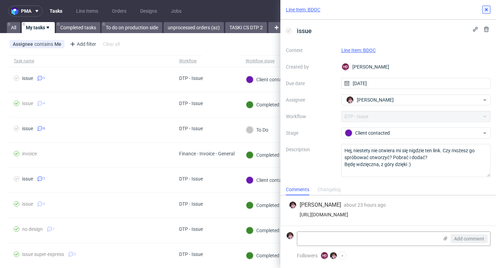
click at [485, 9] on icon at bounding box center [487, 10] width 6 height 6
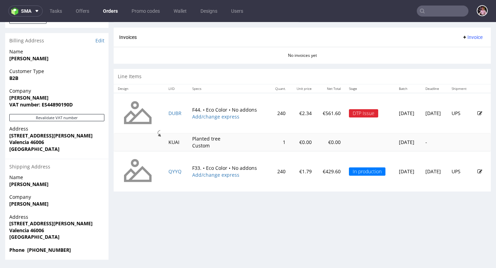
scroll to position [300, 0]
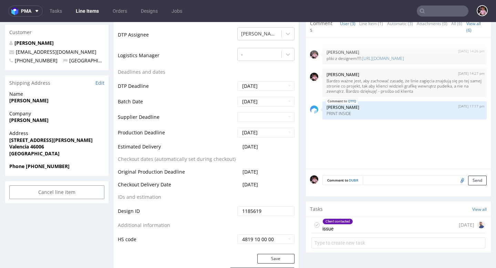
scroll to position [264, 0]
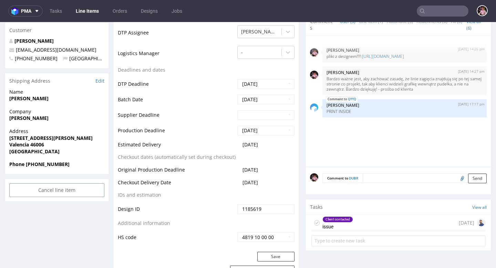
click at [387, 223] on div "Client contacted issue [DATE]" at bounding box center [398, 223] width 174 height 16
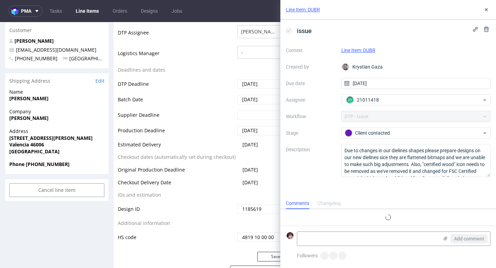
scroll to position [11, 0]
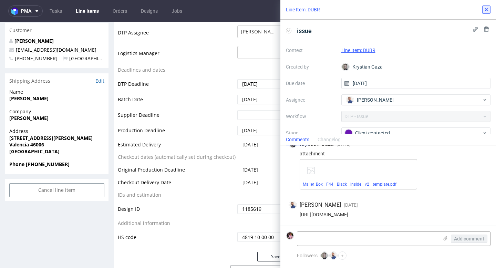
click at [486, 12] on icon at bounding box center [487, 10] width 6 height 6
